Goal: Transaction & Acquisition: Purchase product/service

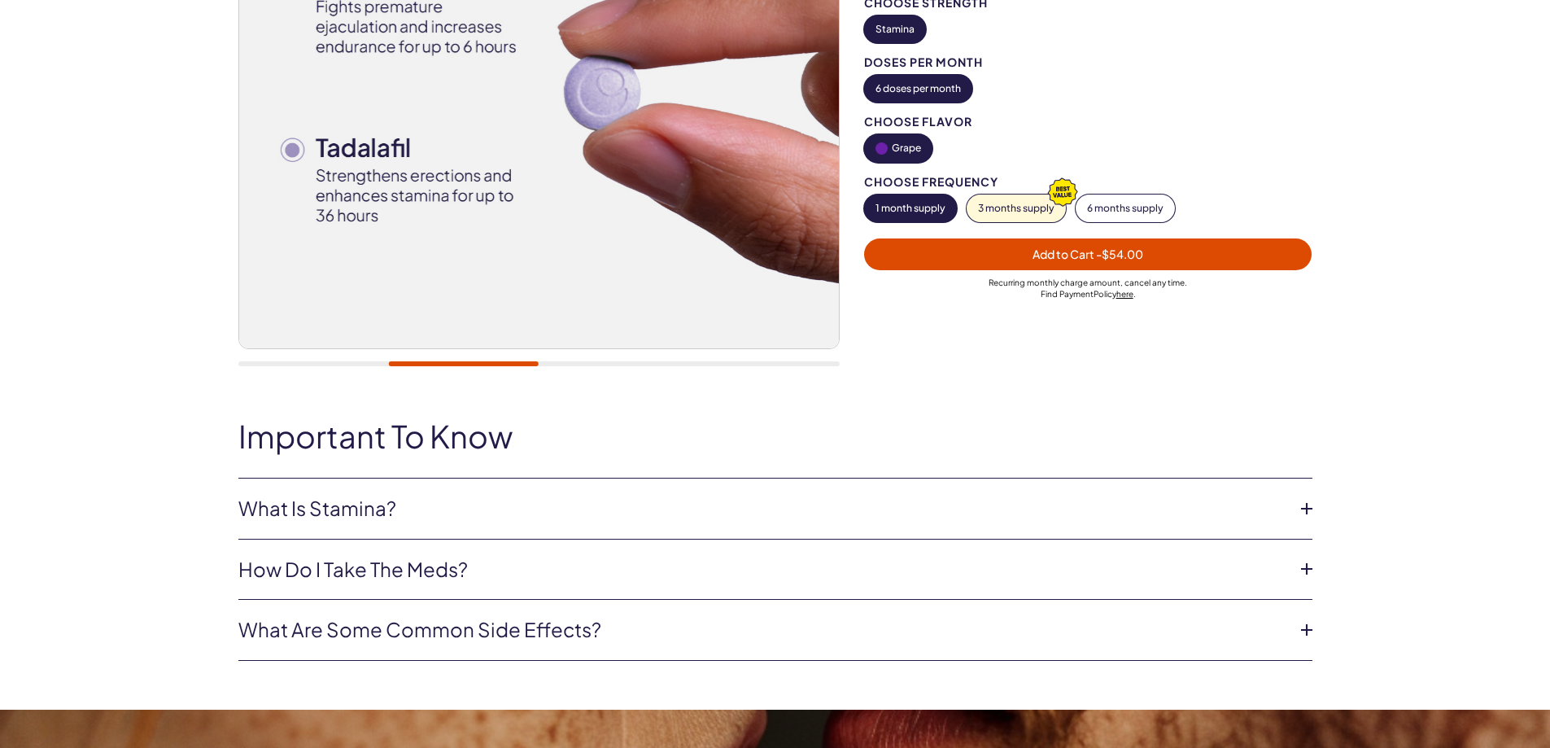
scroll to position [407, 0]
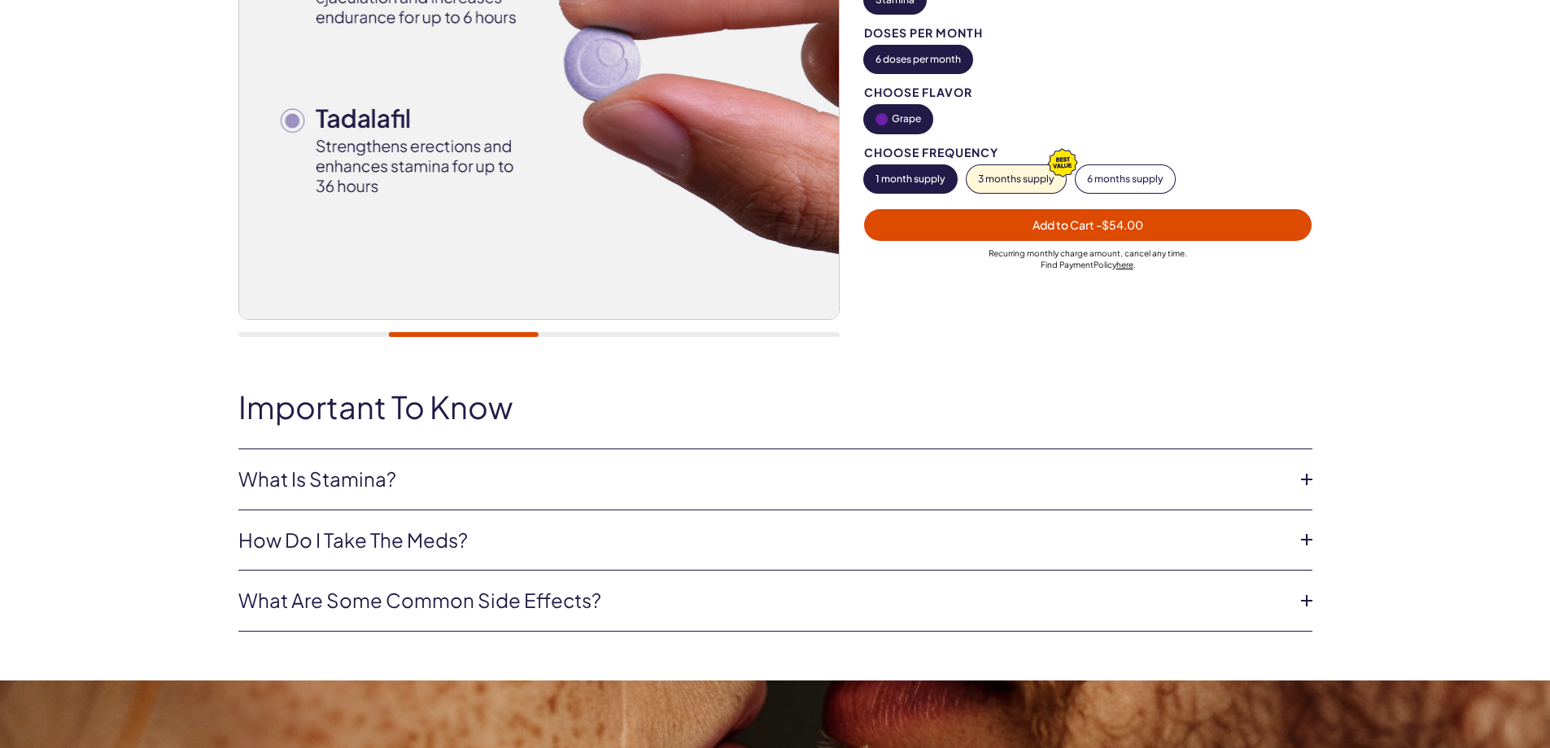
click at [283, 474] on link "What Is Stamina?" at bounding box center [762, 480] width 1048 height 28
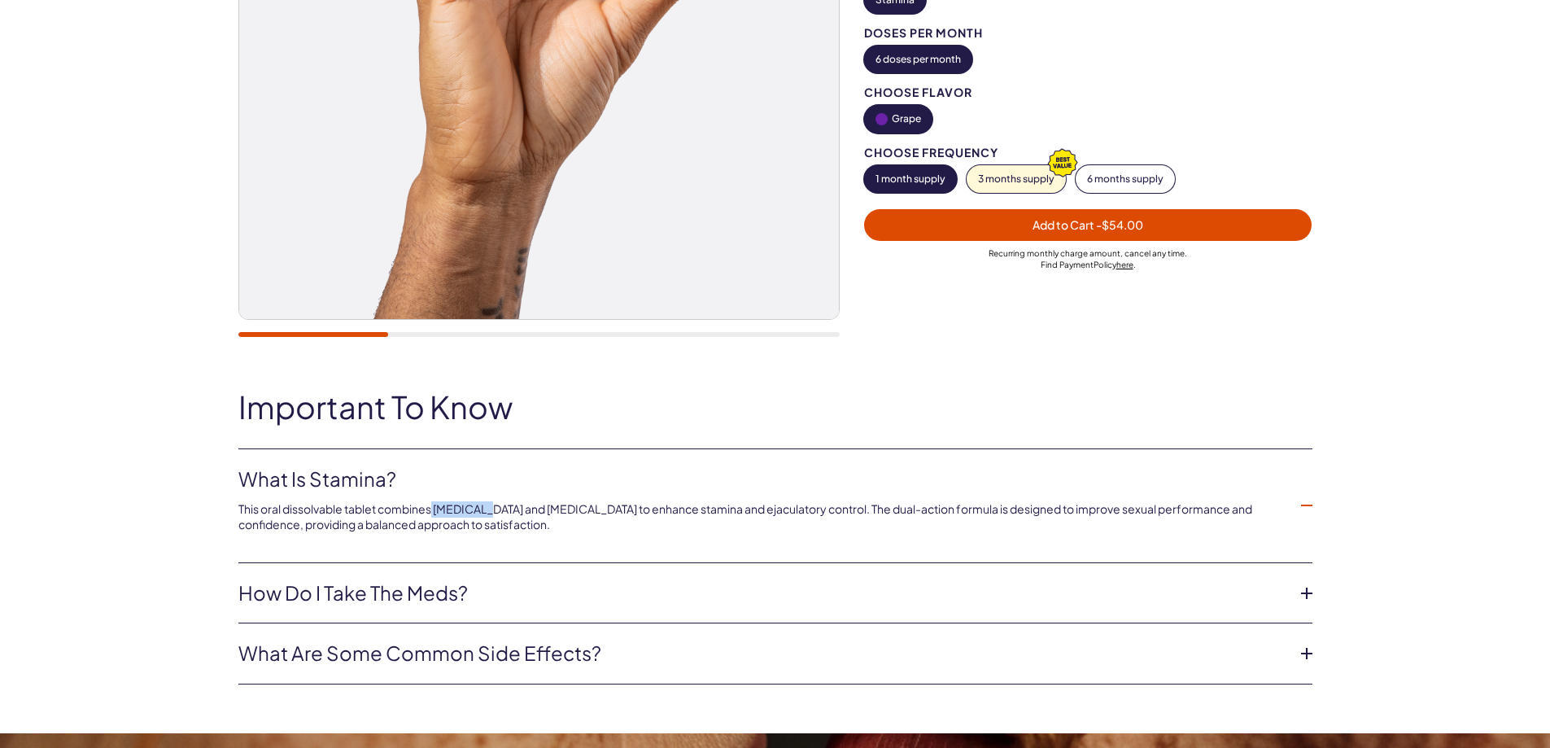
drag, startPoint x: 435, startPoint y: 506, endPoint x: 481, endPoint y: 506, distance: 46.4
click at [481, 506] on p "This oral dissolvable tablet combines [MEDICAL_DATA] and [MEDICAL_DATA] to enha…" at bounding box center [762, 517] width 1048 height 32
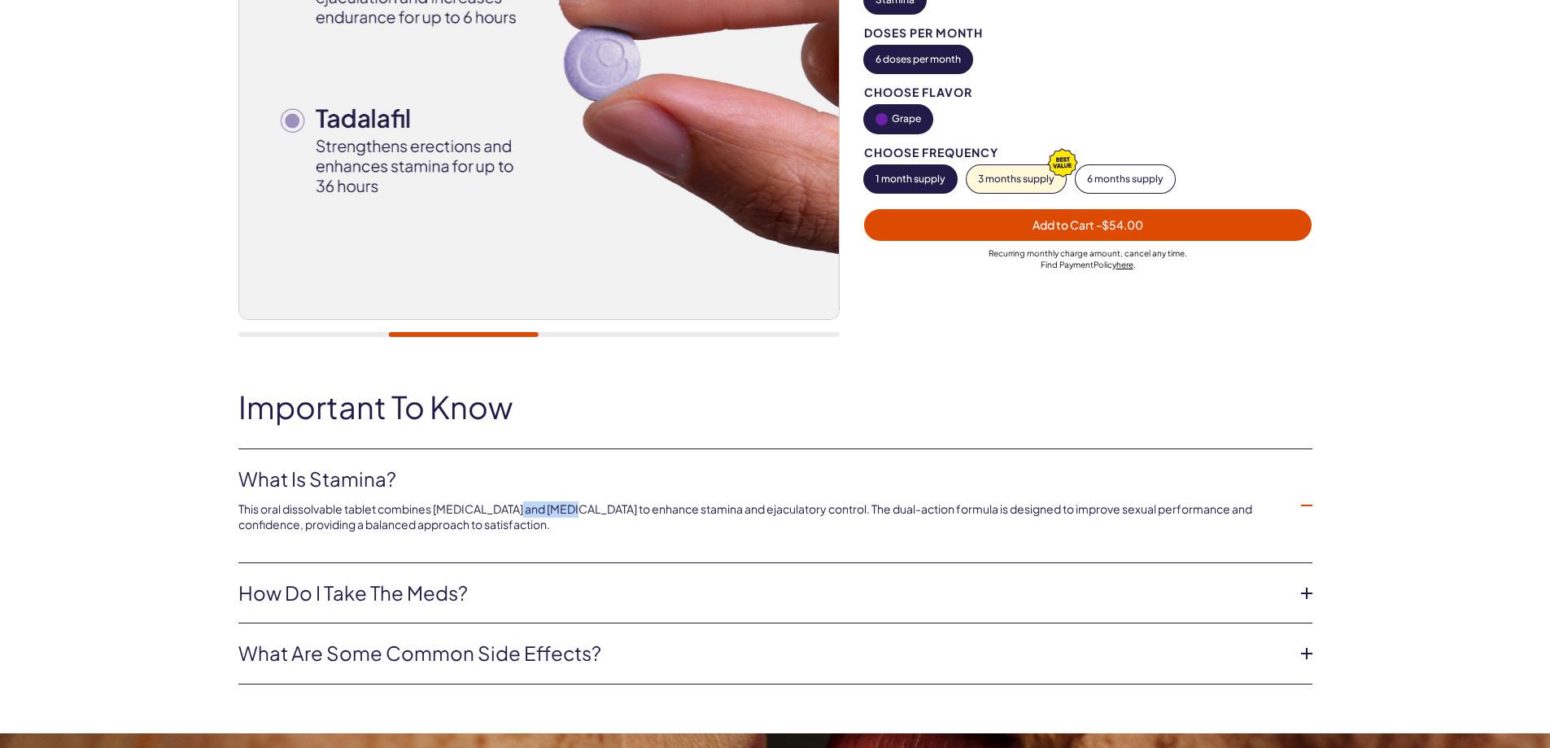
drag, startPoint x: 507, startPoint y: 511, endPoint x: 562, endPoint y: 512, distance: 54.5
click at [562, 512] on p "This oral dissolvable tablet combines [MEDICAL_DATA] and [MEDICAL_DATA] to enha…" at bounding box center [762, 517] width 1048 height 32
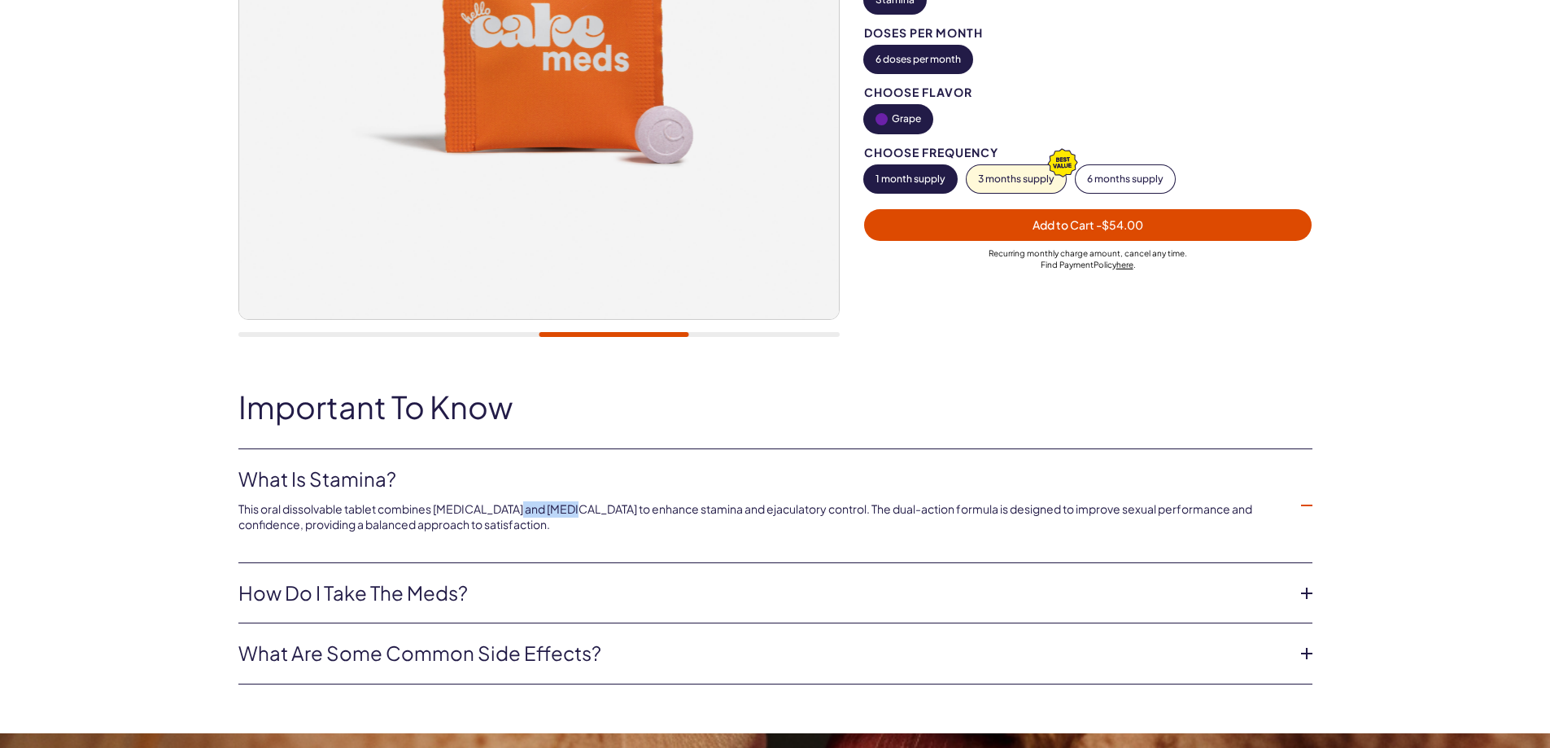
scroll to position [271, 0]
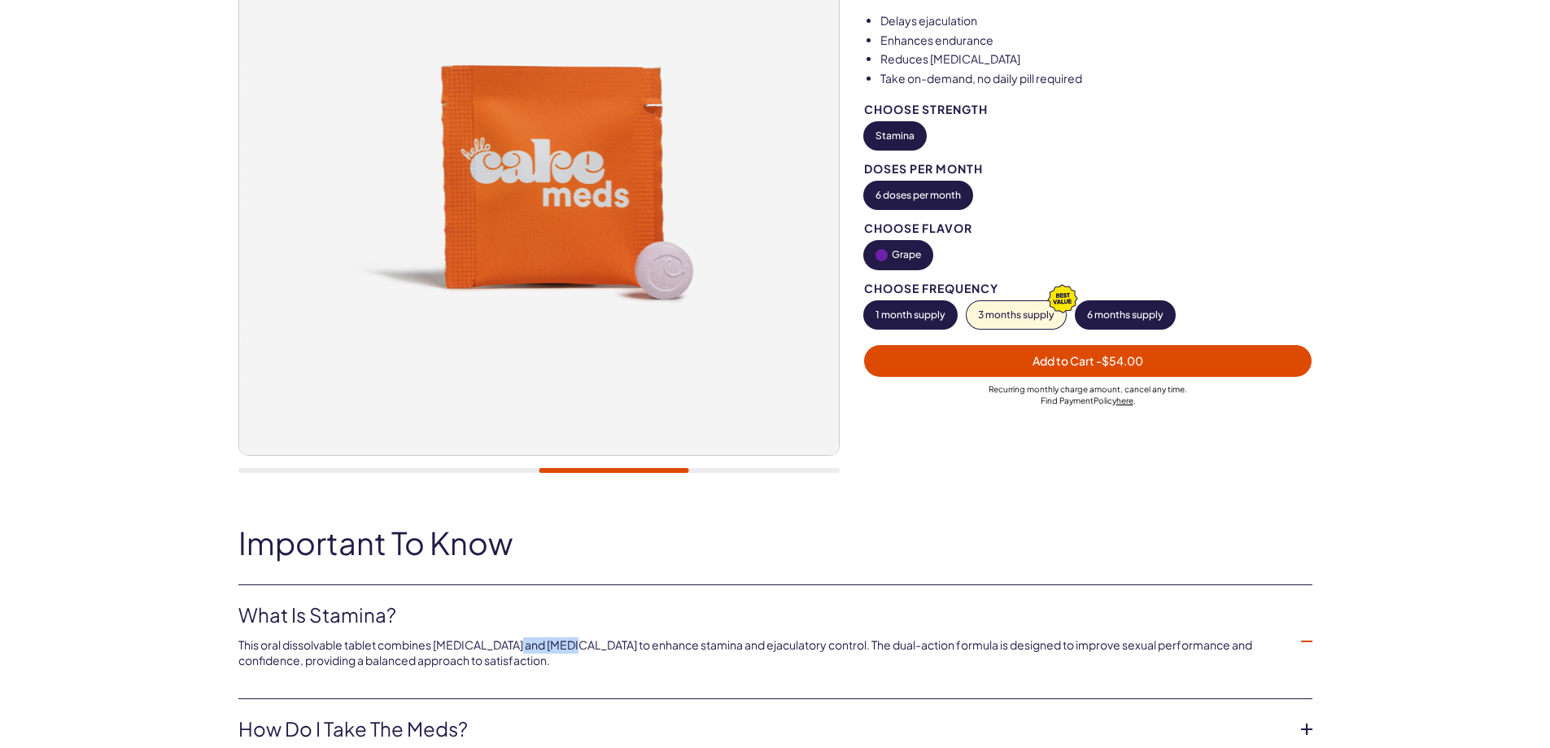
click at [1124, 317] on button "6 months supply" at bounding box center [1125, 315] width 99 height 28
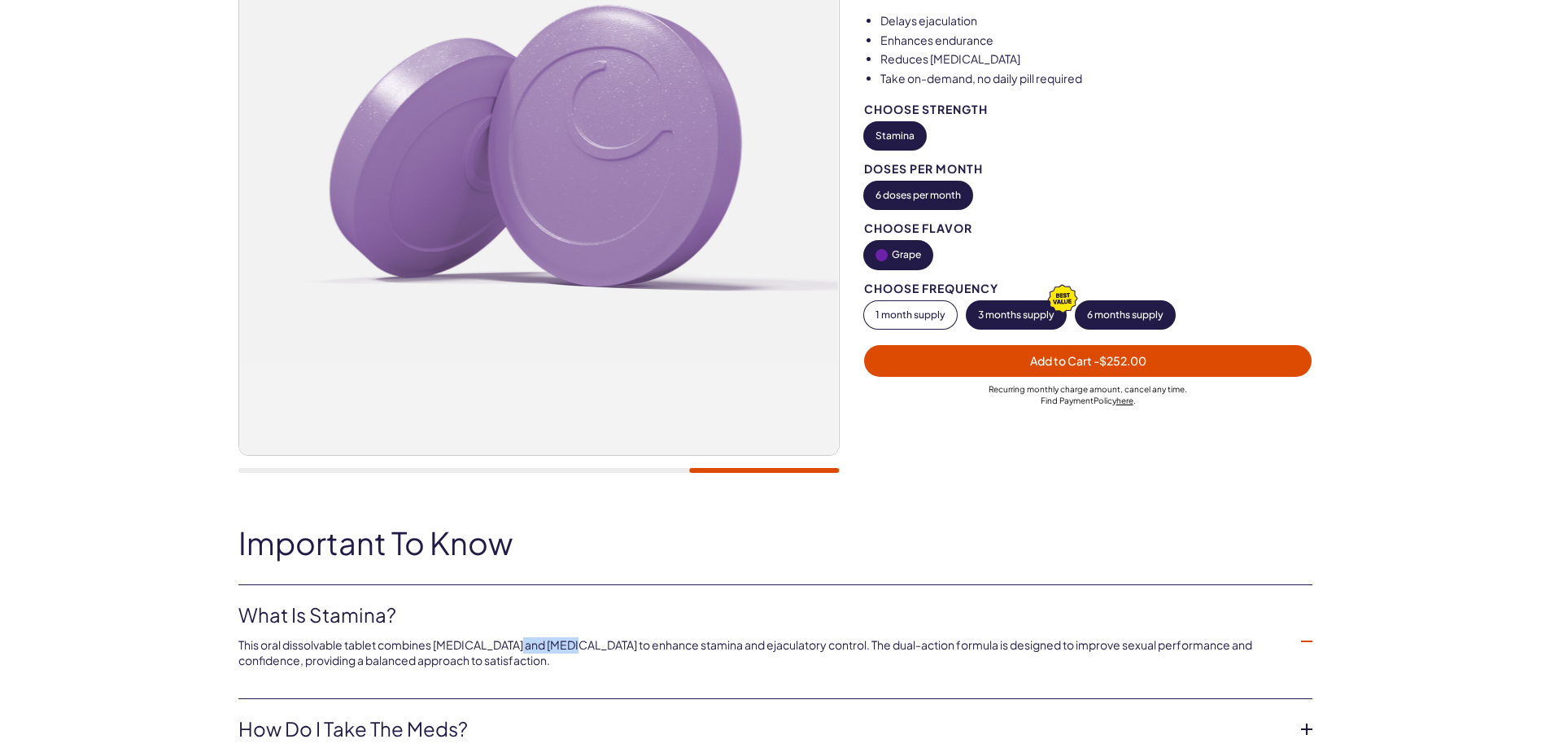
click at [1013, 319] on button "3 months supply" at bounding box center [1016, 315] width 99 height 28
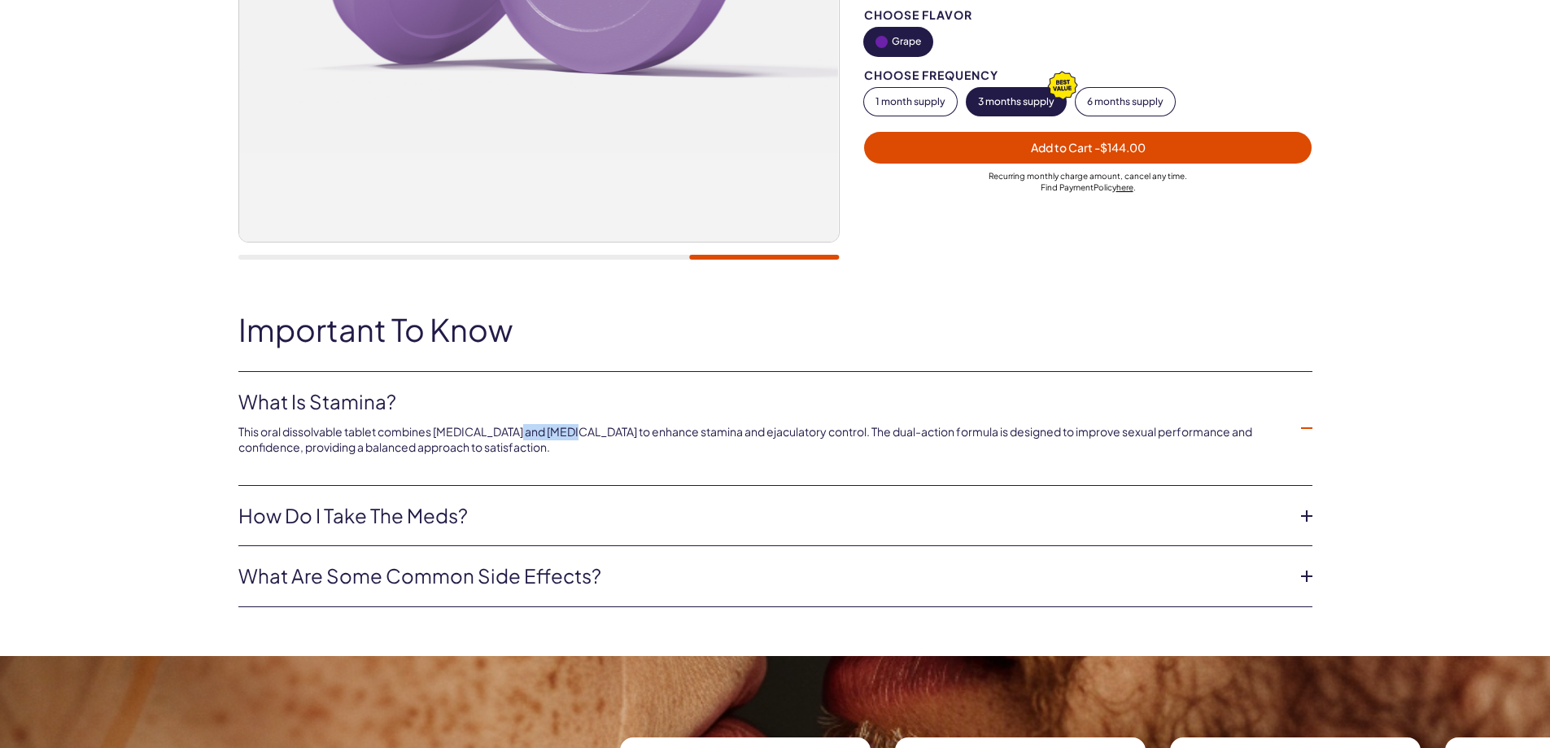
scroll to position [543, 0]
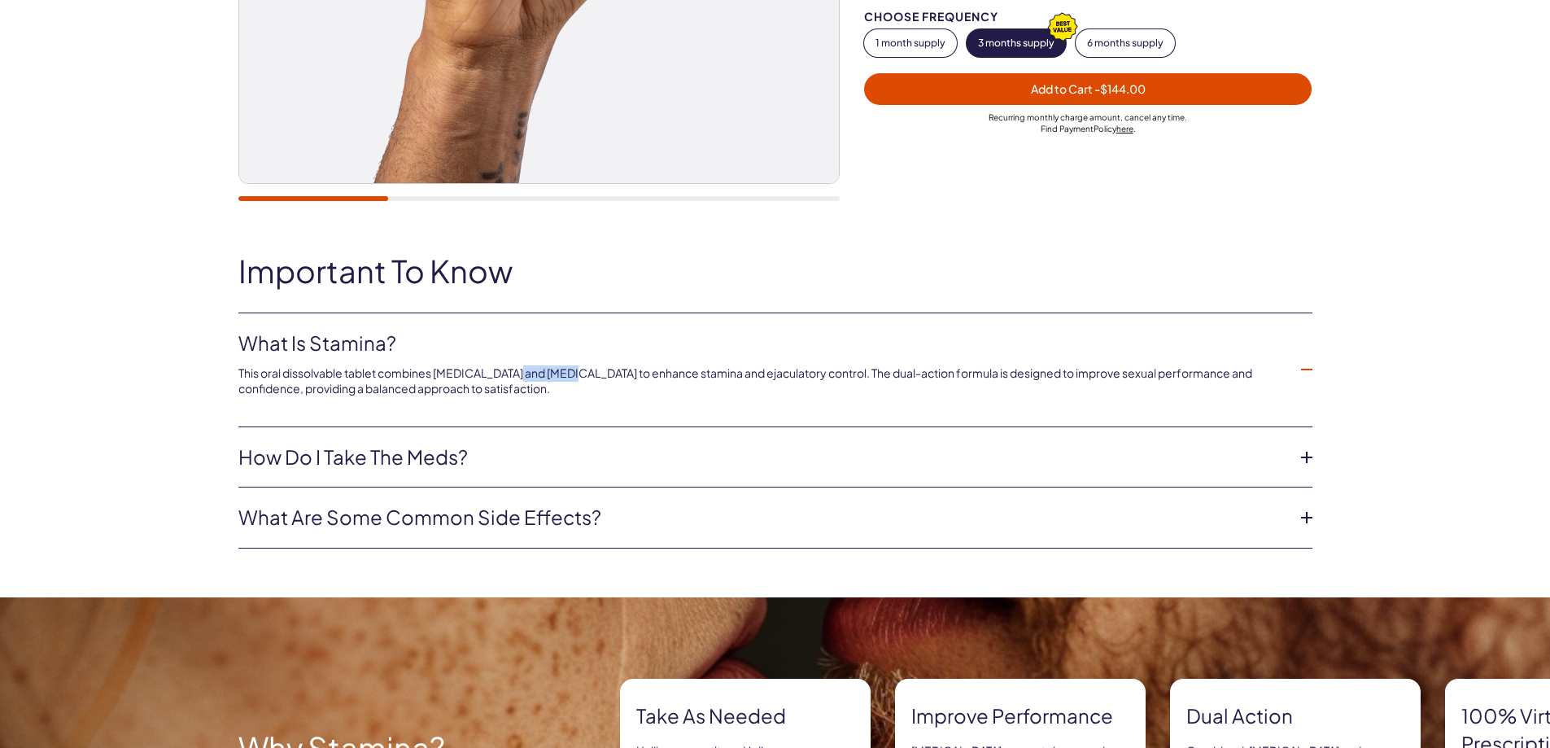
click at [369, 463] on link "How do I take the Meds?" at bounding box center [762, 458] width 1048 height 28
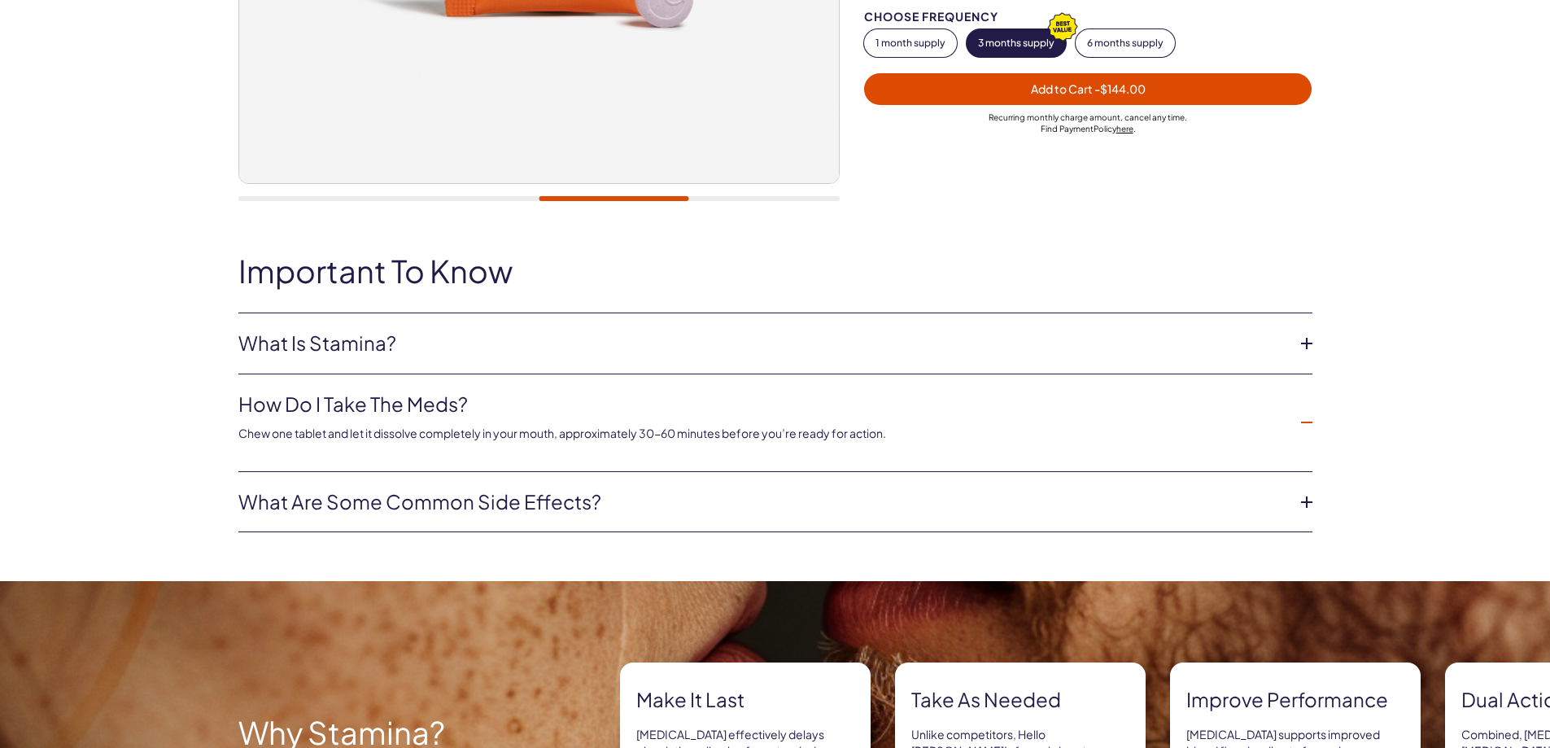
click at [384, 503] on link "What are some common side effects?" at bounding box center [762, 502] width 1048 height 28
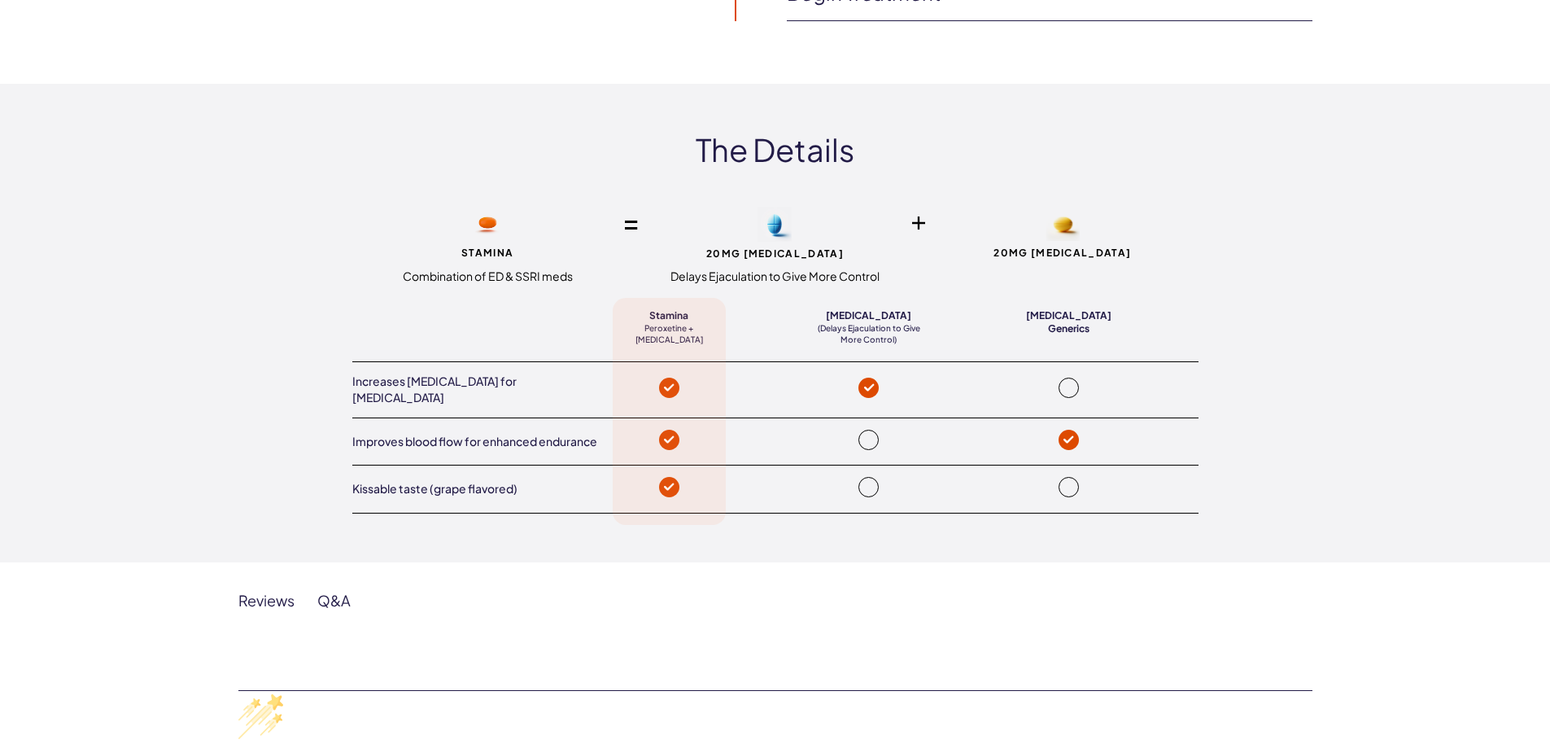
scroll to position [2849, 0]
